Goal: Ask a question

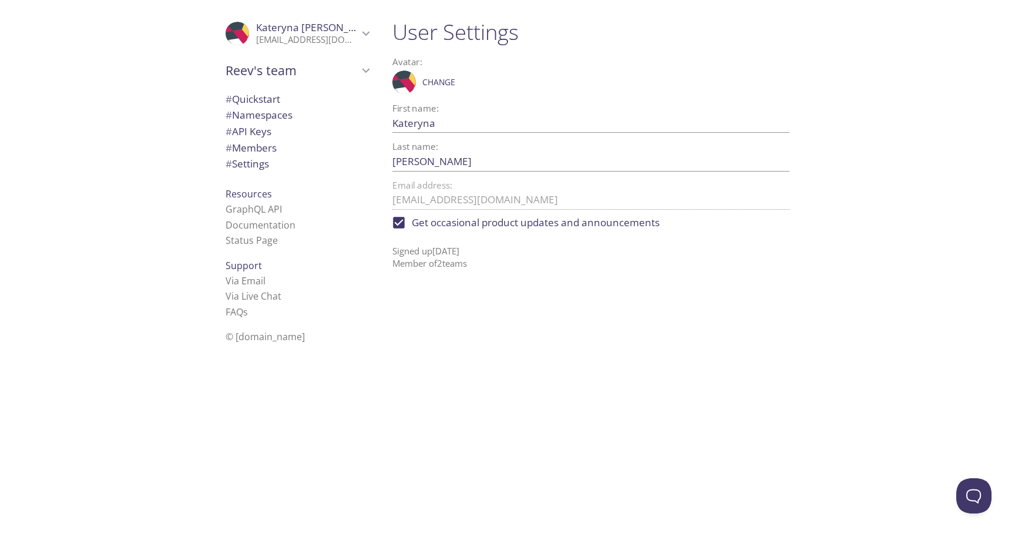
click at [365, 35] on icon "Kateryna Vasylenko" at bounding box center [367, 33] width 8 height 5
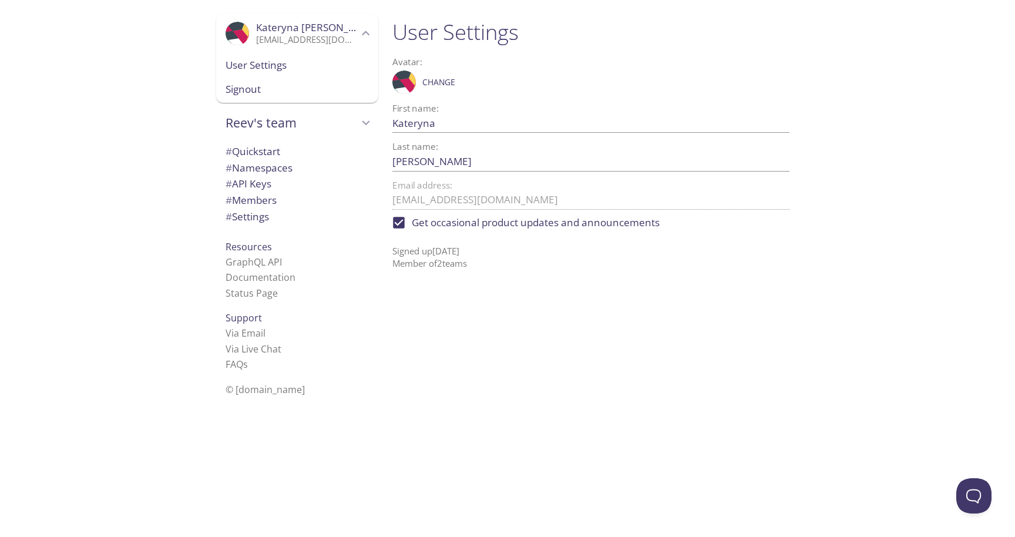
click at [288, 71] on span "User Settings" at bounding box center [297, 65] width 143 height 15
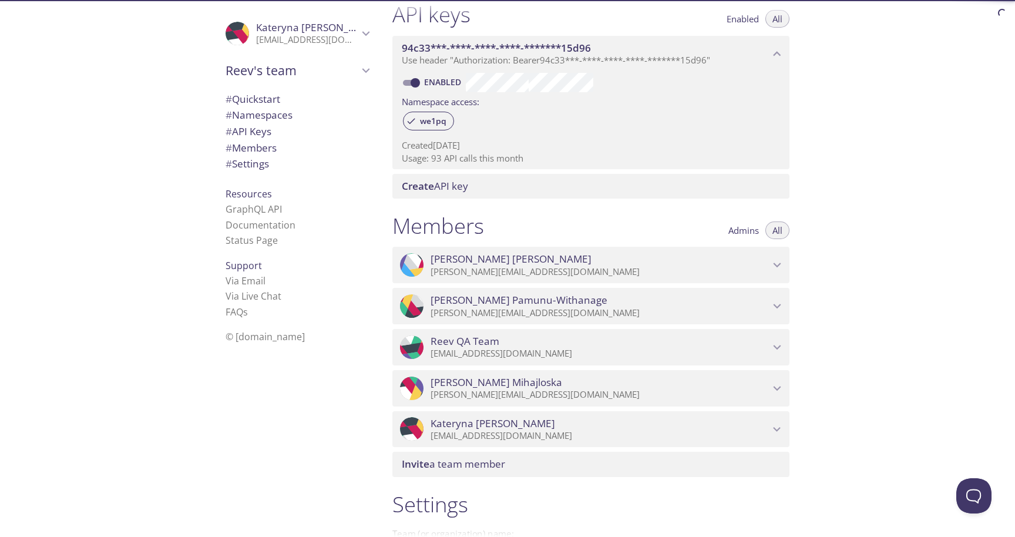
scroll to position [317, 0]
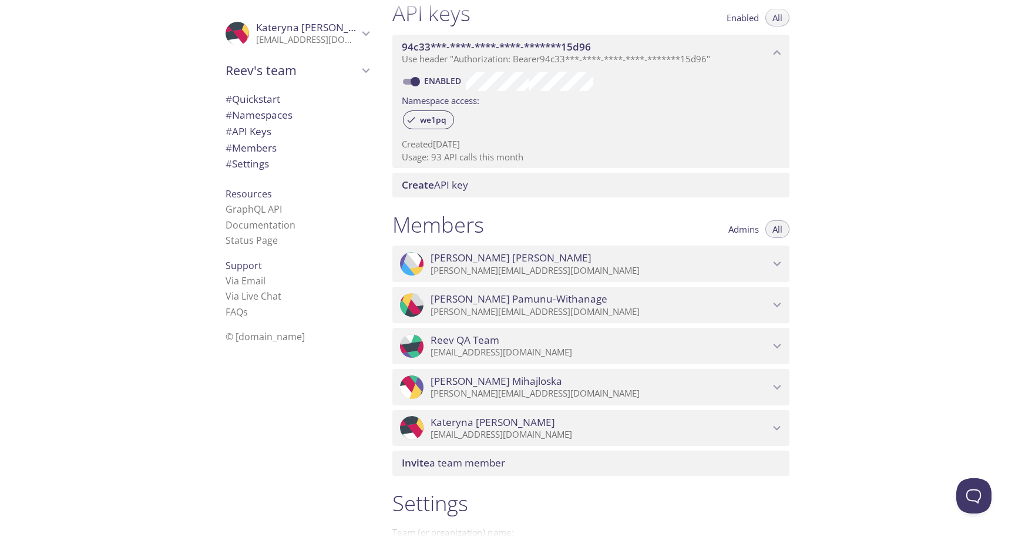
click at [743, 229] on span "Admins" at bounding box center [744, 229] width 31 height 0
click at [600, 340] on span "Reev QA Team" at bounding box center [600, 340] width 339 height 13
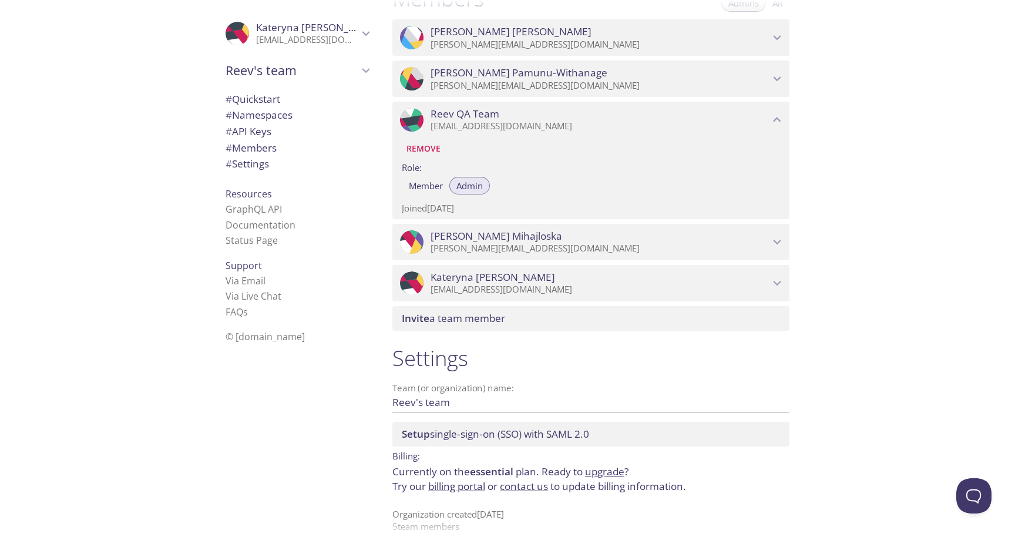
scroll to position [559, 0]
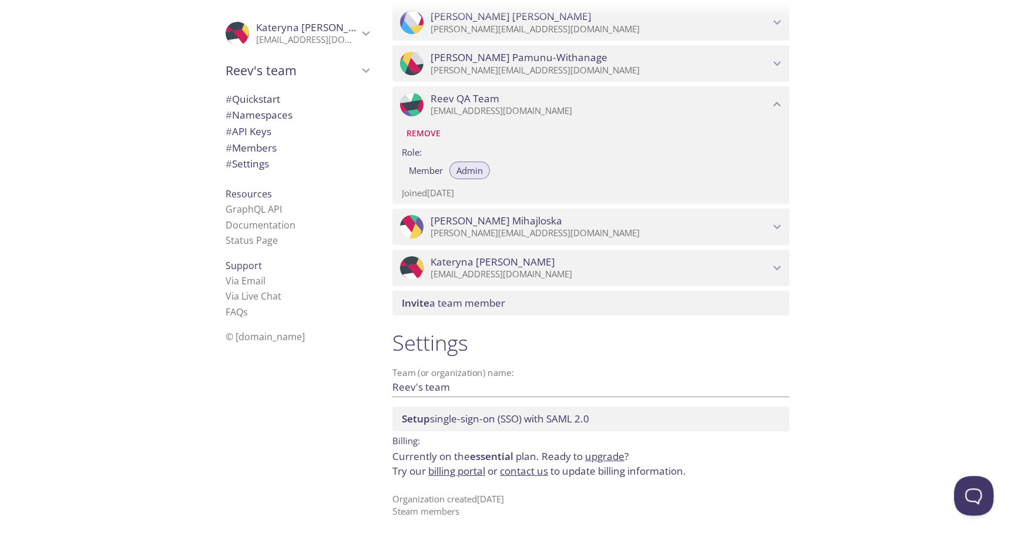
click at [969, 495] on button "Open Beacon popover" at bounding box center [971, 493] width 35 height 35
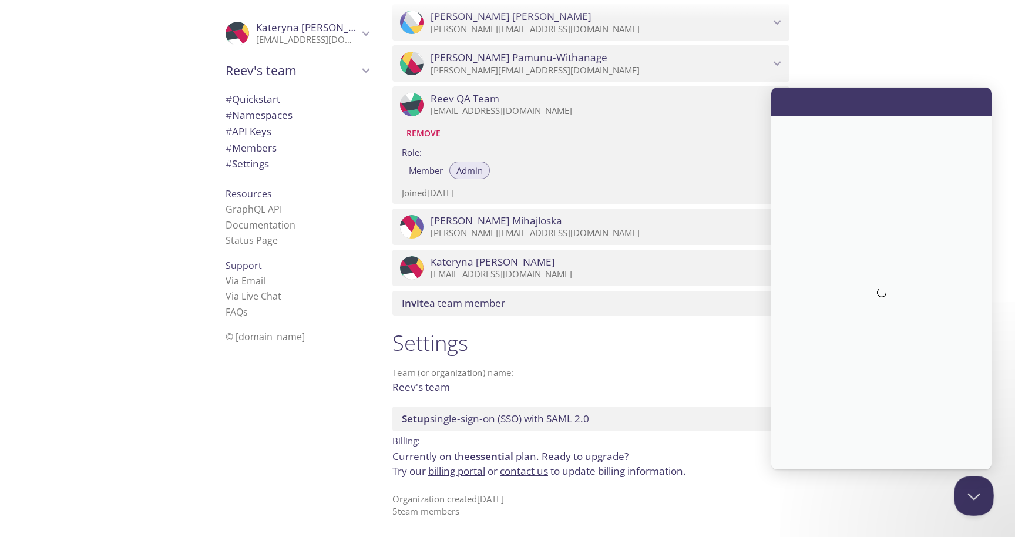
scroll to position [0, 0]
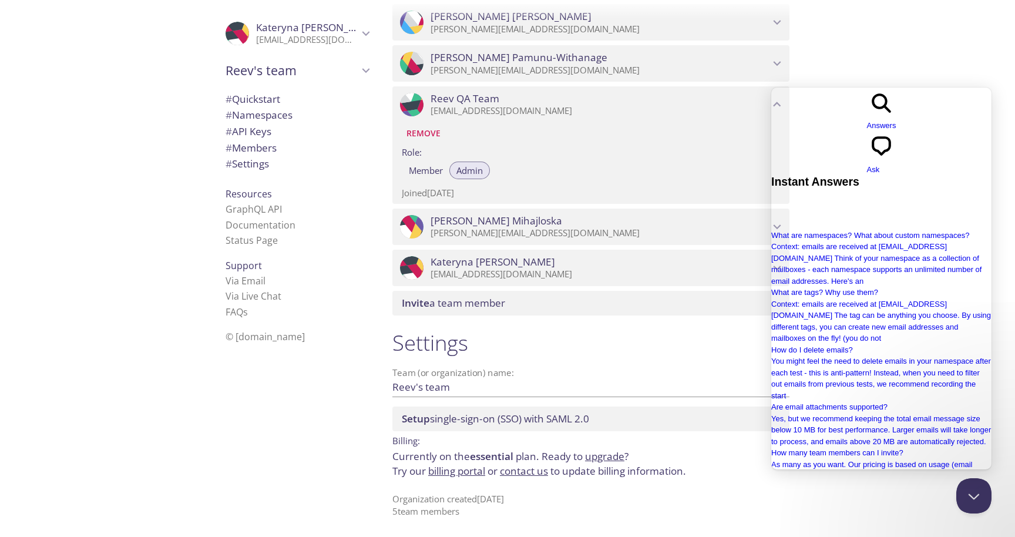
type input "hi"
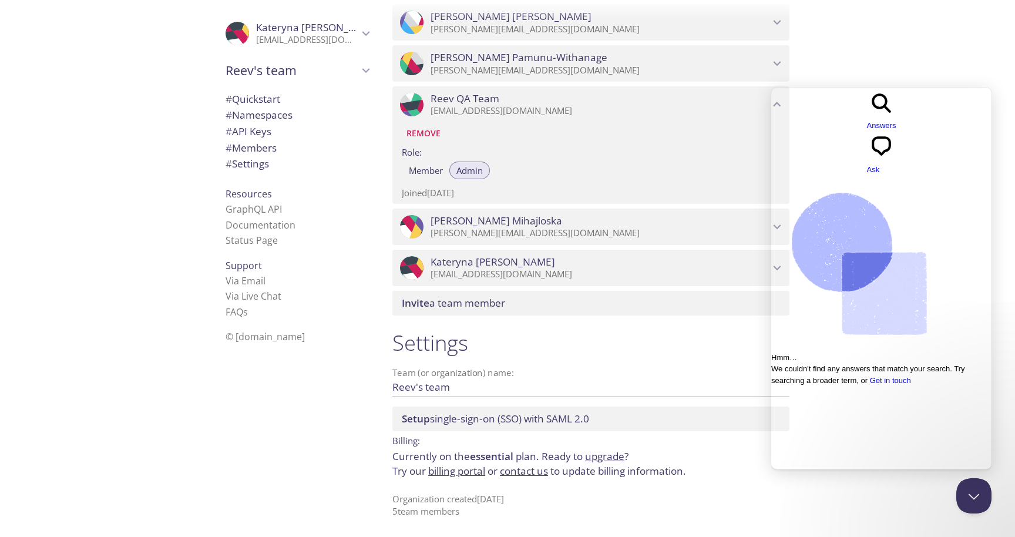
scroll to position [0, 134]
type input "hi can you please help me with where can I download invoice for our finance dep…"
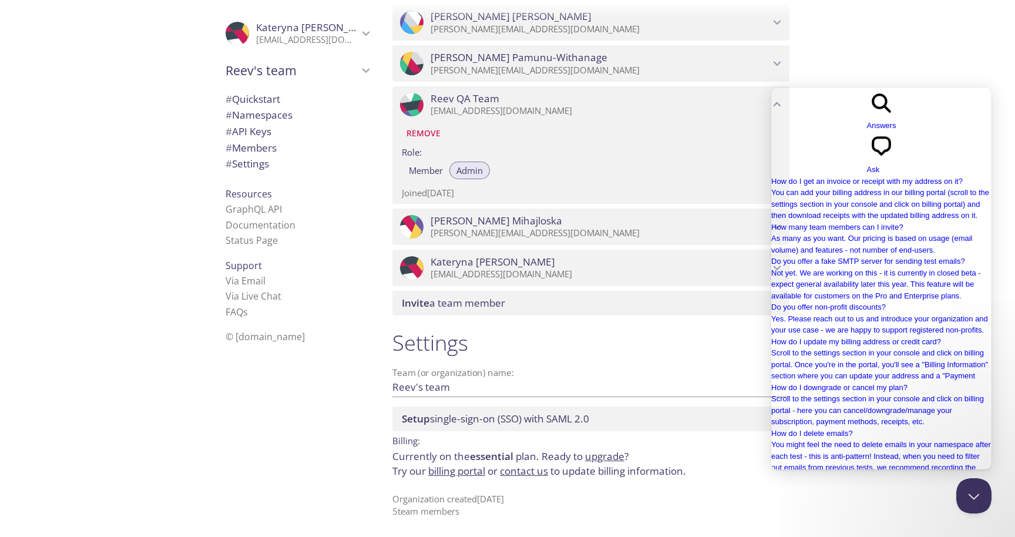
scroll to position [0, 0]
click at [880, 165] on span "Ask" at bounding box center [873, 169] width 13 height 9
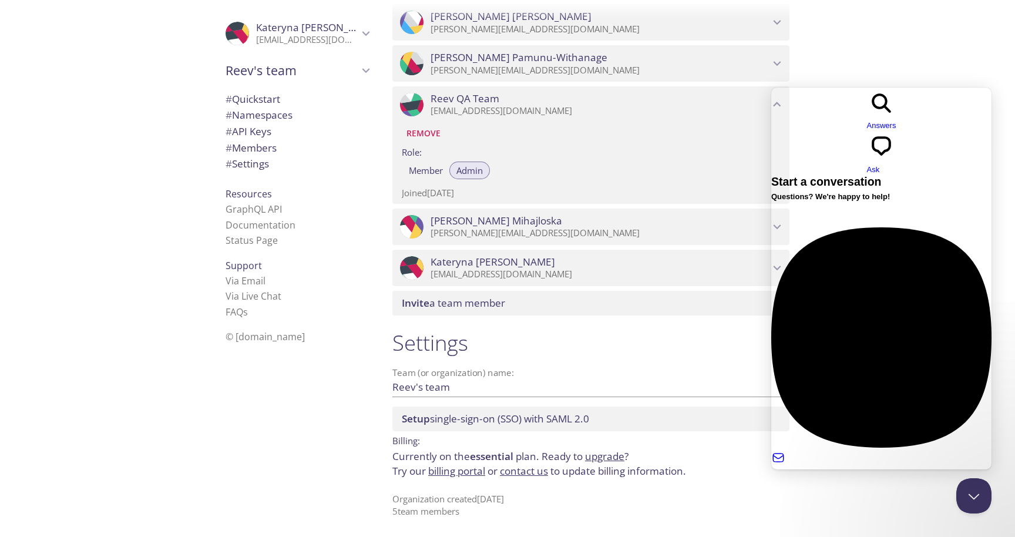
click at [882, 502] on div "Previous Conversations new : 1" at bounding box center [881, 513] width 220 height 23
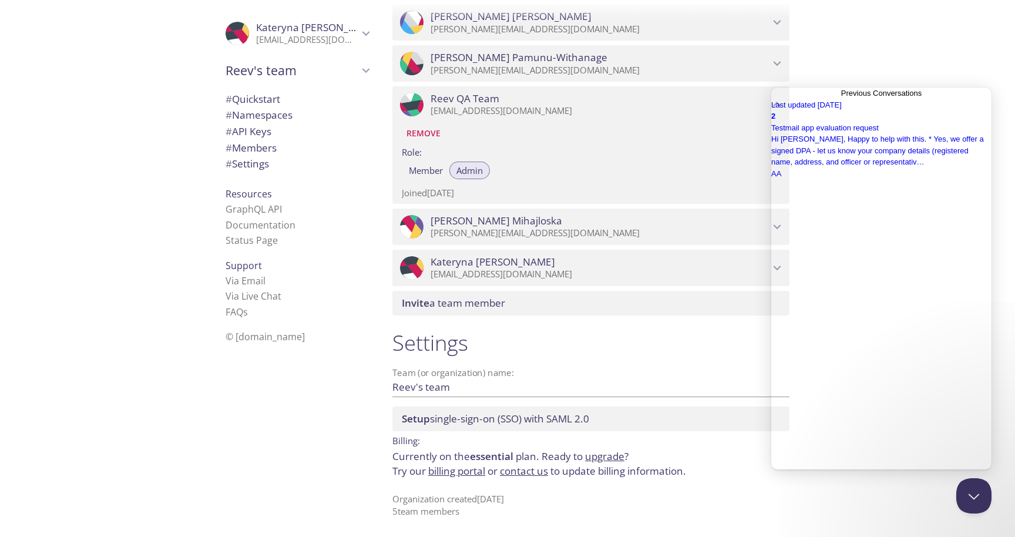
click at [865, 180] on div "Last updated [DATE] 2 Testmail app evaluation request Hi [PERSON_NAME], Happy t…" at bounding box center [881, 139] width 220 height 80
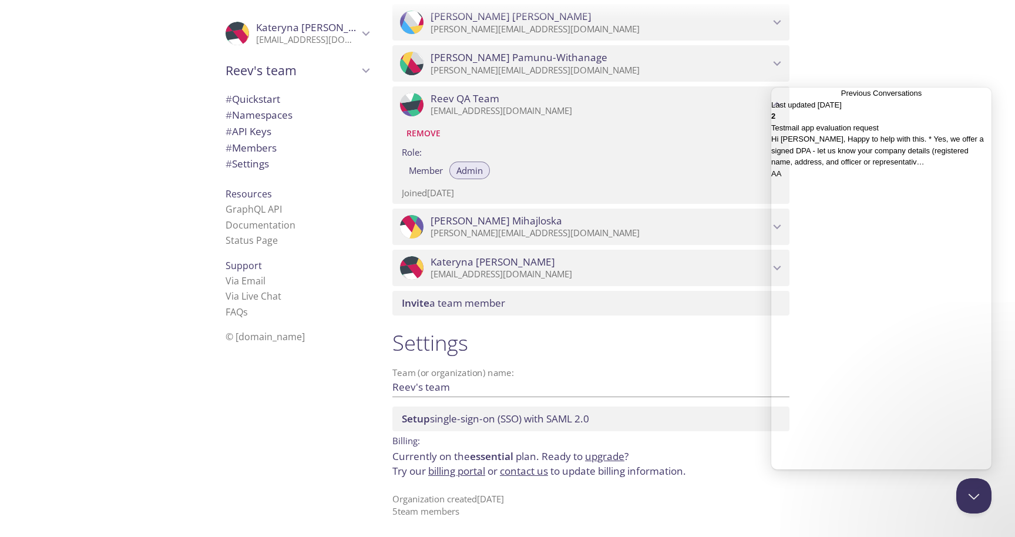
click at [972, 110] on div "Previous Conversations" at bounding box center [881, 110] width 220 height 0
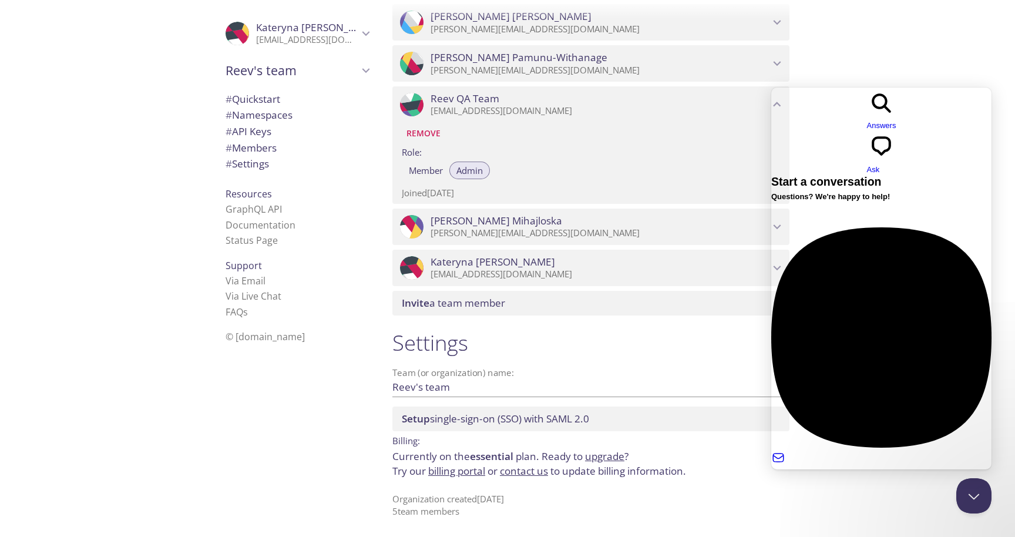
click at [852, 516] on div at bounding box center [848, 516] width 155 height 0
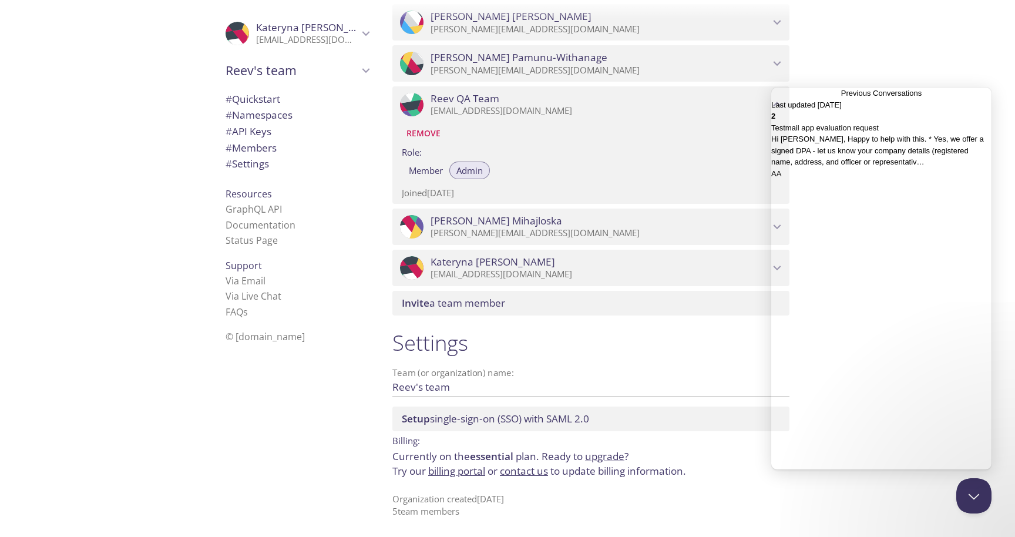
click at [969, 122] on div "2" at bounding box center [881, 116] width 220 height 12
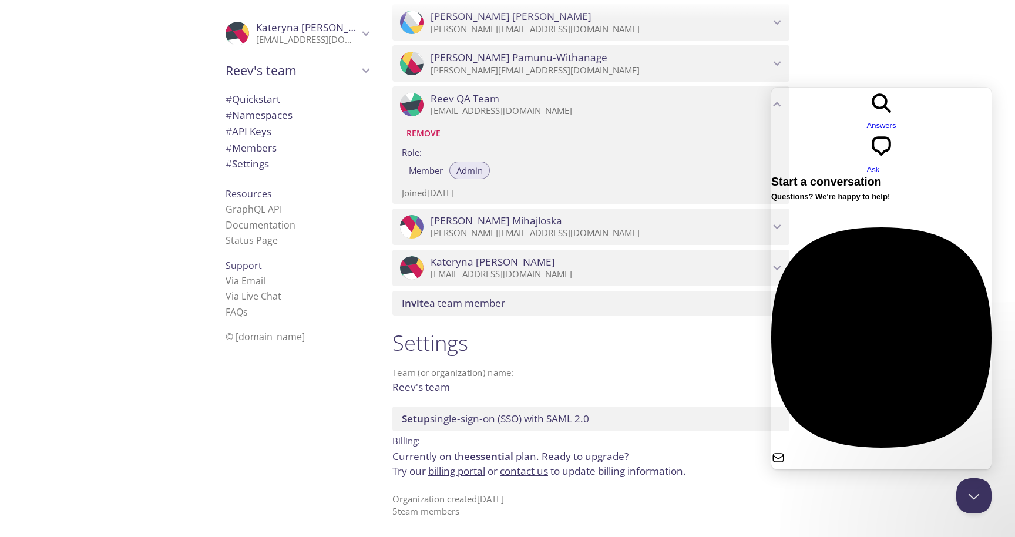
click at [882, 481] on span "No time to wait around? Leave a message and we'll get back to you within a few …" at bounding box center [878, 491] width 214 height 21
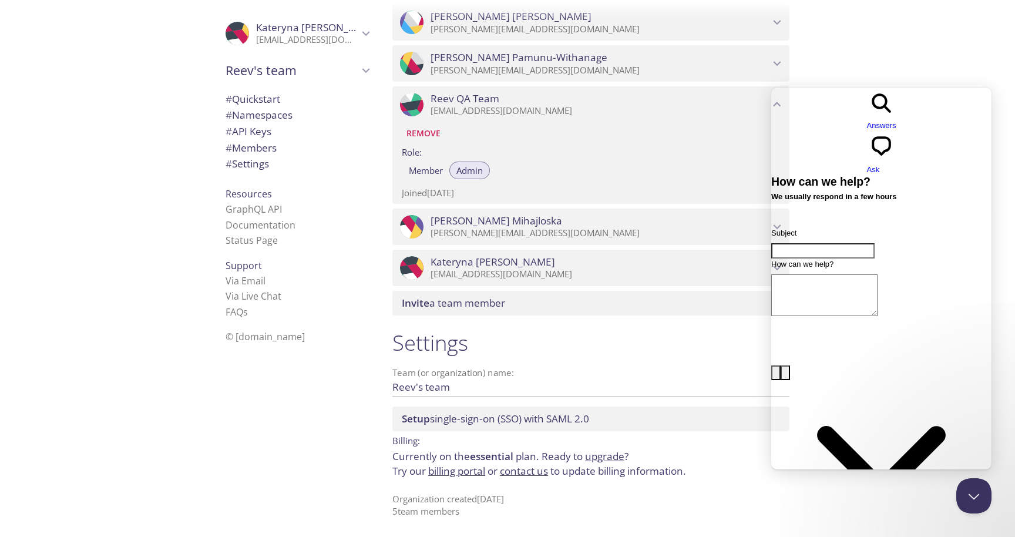
click at [873, 243] on input "Subject" at bounding box center [822, 250] width 103 height 15
type input "Invoice for Reev team"
click at [878, 274] on textarea "How can we help?" at bounding box center [824, 295] width 106 height 42
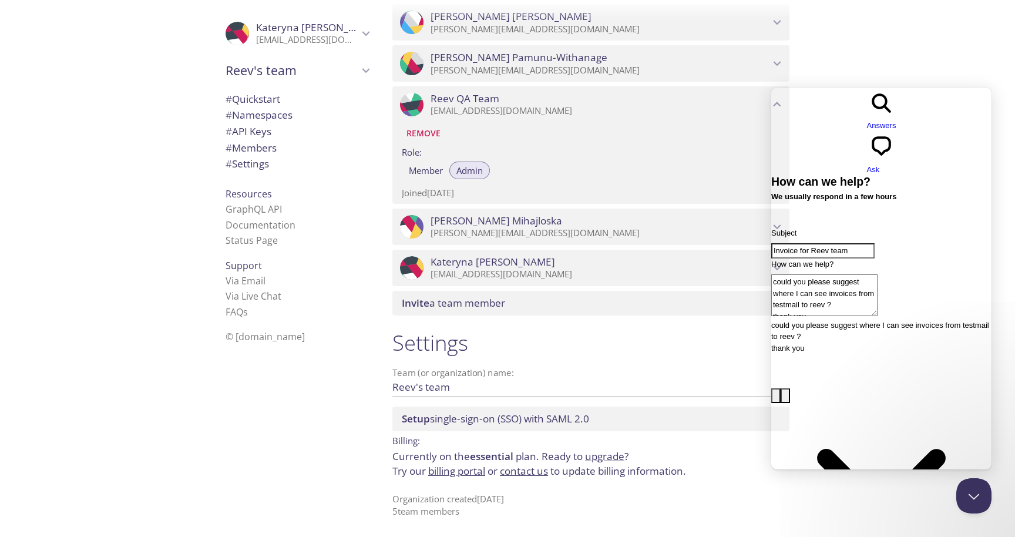
type textarea "could you please suggest where I can see invoices from testmail to reev ? thank…"
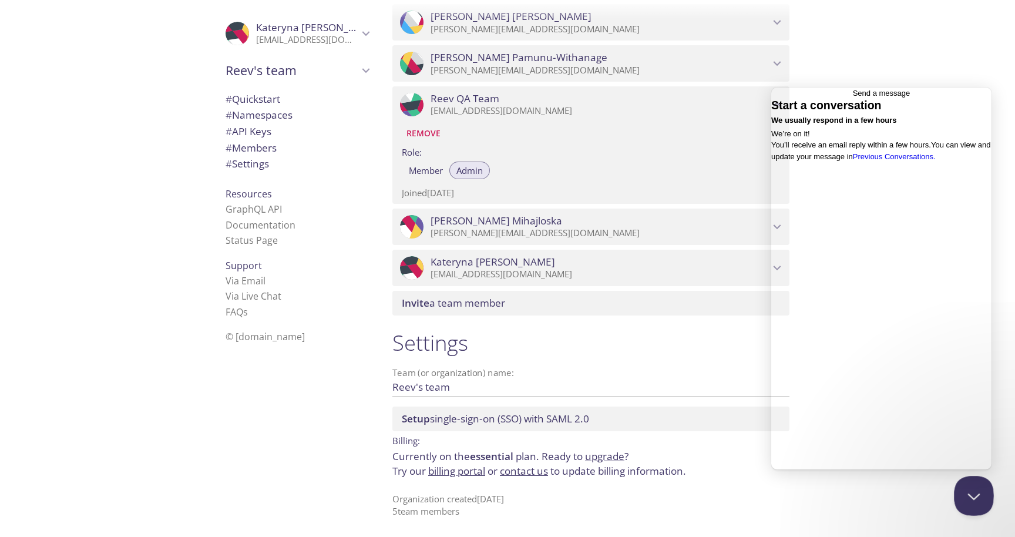
click at [971, 490] on button "Close Beacon popover" at bounding box center [971, 493] width 35 height 35
